Goal: Communication & Community: Answer question/provide support

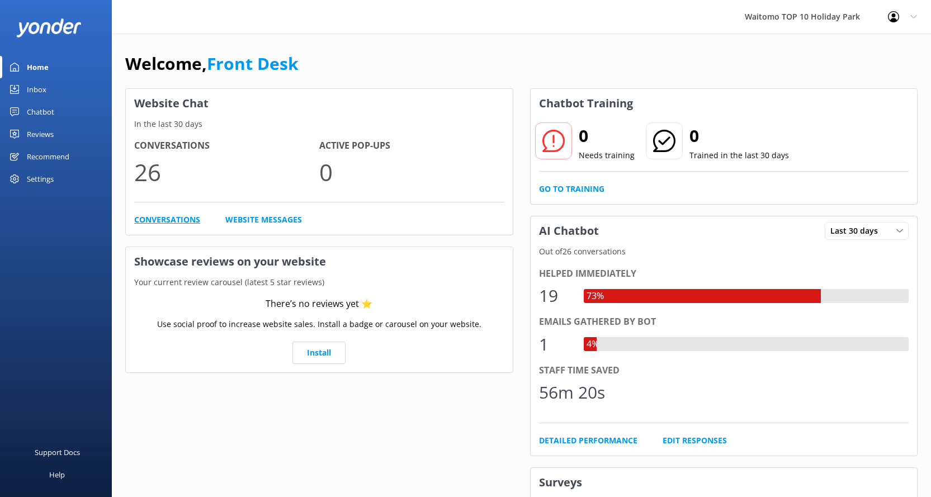
click at [176, 218] on link "Conversations" at bounding box center [167, 220] width 66 height 12
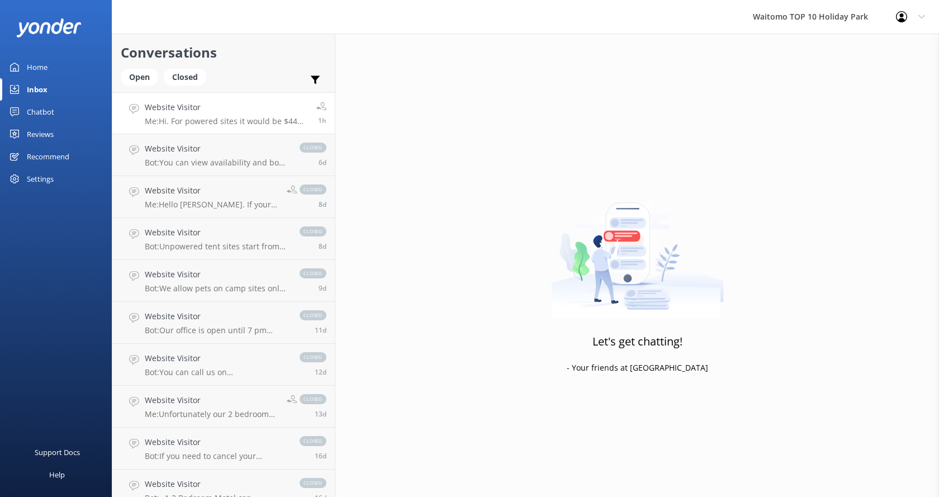
click at [173, 119] on p "Me: Hi. For powered sites it would be $44 for 1 person and 1 pet per night." at bounding box center [226, 121] width 163 height 10
